Goal: Information Seeking & Learning: Understand process/instructions

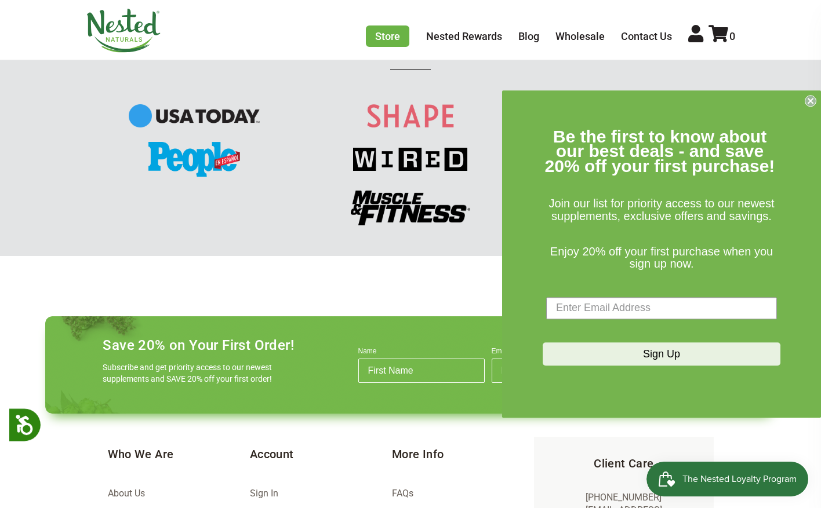
click at [804, 104] on icon "Close dialog" at bounding box center [810, 101] width 12 height 12
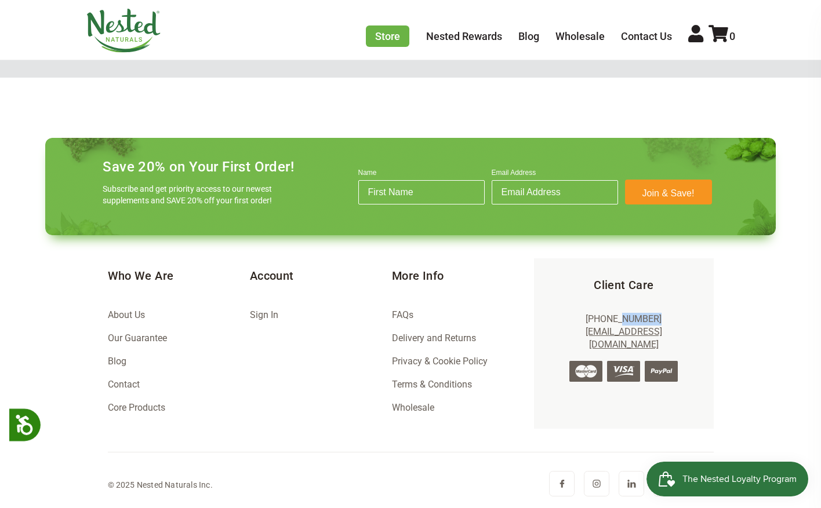
scroll to position [0, 203]
drag, startPoint x: 660, startPoint y: 321, endPoint x: 592, endPoint y: 323, distance: 67.3
click at [592, 323] on p "[PHONE_NUMBER] [EMAIL_ADDRESS][DOMAIN_NAME]" at bounding box center [623, 332] width 142 height 39
click at [782, 349] on footer "Save 20% on Your First Order! Subscribe and get priority access to our newest s…" at bounding box center [410, 319] width 749 height 380
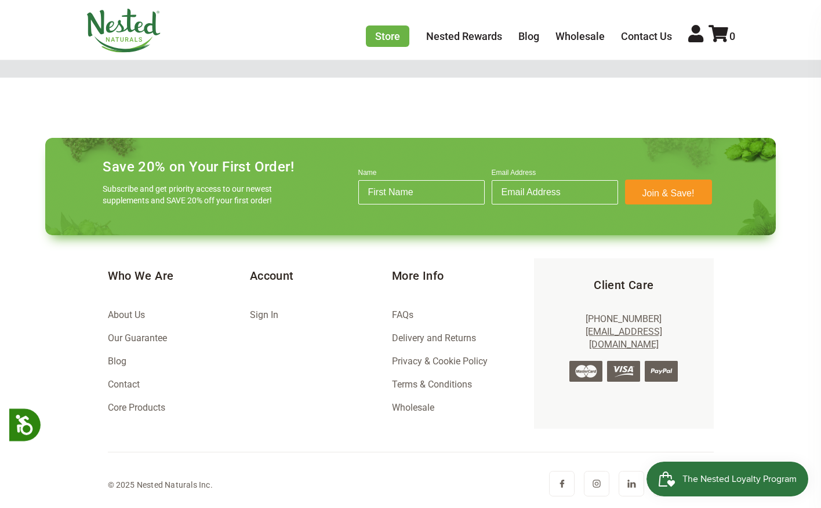
click at [439, 339] on link "Delivery and Returns" at bounding box center [434, 338] width 84 height 11
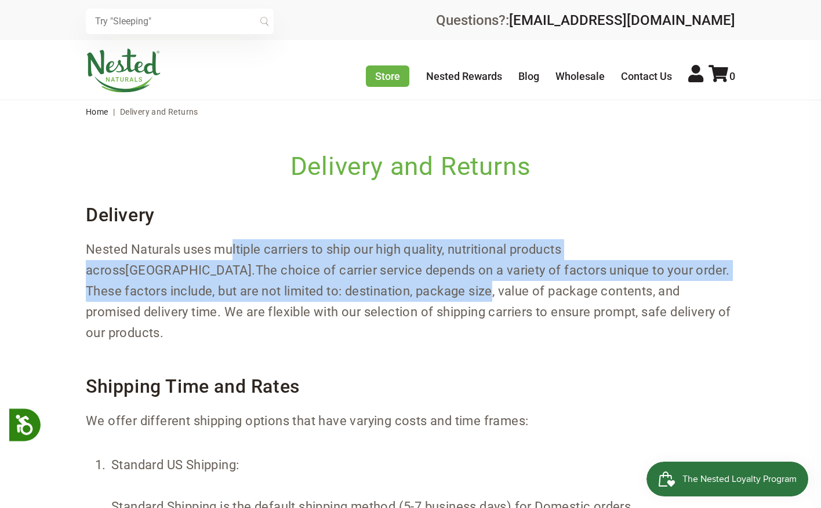
drag, startPoint x: 234, startPoint y: 253, endPoint x: 325, endPoint y: 296, distance: 100.9
click at [314, 295] on p "Nested Naturals uses multiple carriers to ship our high quality, nutritional pr…" at bounding box center [410, 291] width 649 height 104
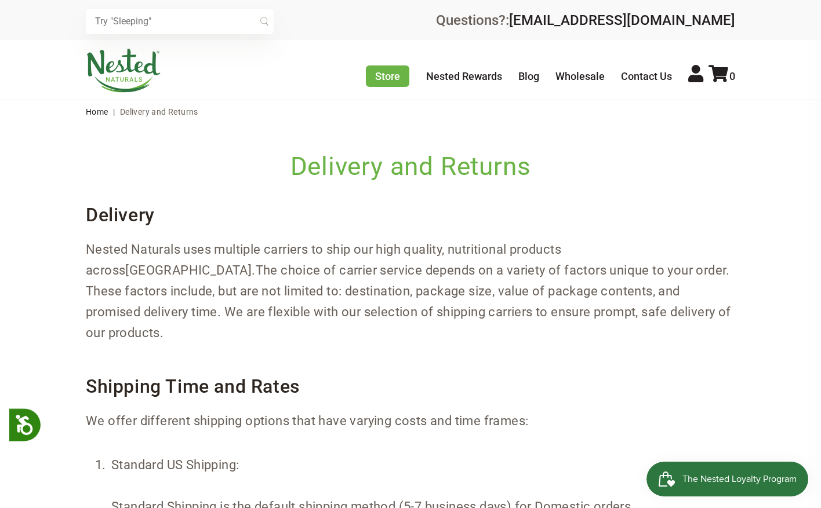
click at [377, 296] on p "Nested Naturals uses multiple carriers to ship our high quality, nutritional pr…" at bounding box center [410, 291] width 649 height 104
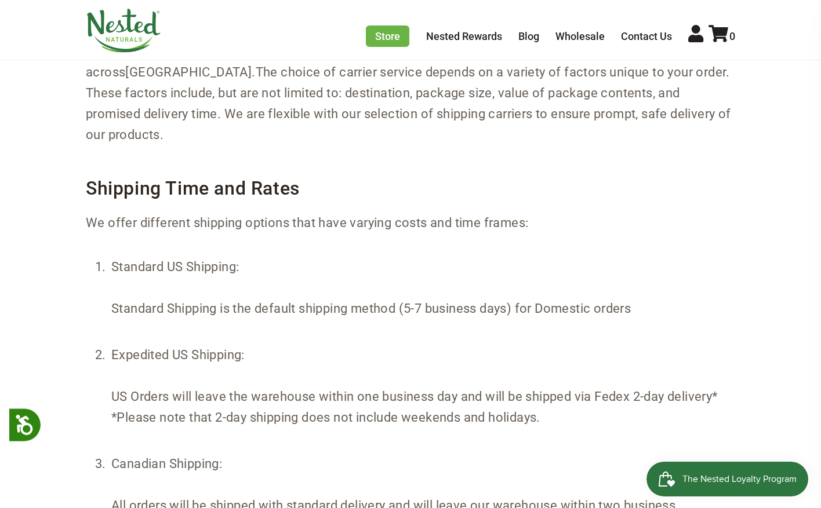
scroll to position [232, 0]
